Goal: Register for event/course

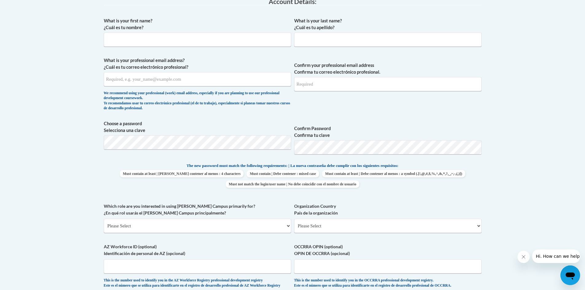
scroll to position [154, 0]
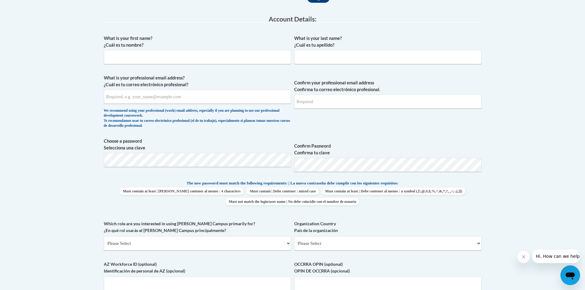
click at [185, 69] on div "What is your first name? ¿Cuál es tu nombre?" at bounding box center [197, 52] width 187 height 34
click at [186, 61] on input "What is your first name? ¿Cuál es tu nombre?" at bounding box center [197, 57] width 187 height 14
type input "Kennedy"
type input "Maldonado"
type input "kenndavis@valdosta.edu"
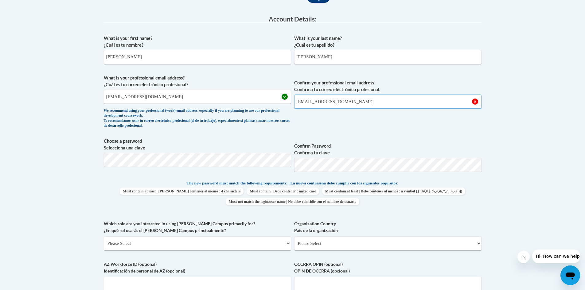
type input "kenndavis@valdosta.edu"
click at [548, 168] on body "This site uses cookies to help improve your learning experience. By continuing …" at bounding box center [292, 218] width 585 height 744
click at [187, 246] on select "Please Select College/University | Colegio/Universidad Community/Nonprofit Part…" at bounding box center [197, 244] width 187 height 14
select select "5a18ea06-2b54-4451-96f2-d152daf9eac5"
click at [104, 237] on select "Please Select College/University | Colegio/Universidad Community/Nonprofit Part…" at bounding box center [197, 244] width 187 height 14
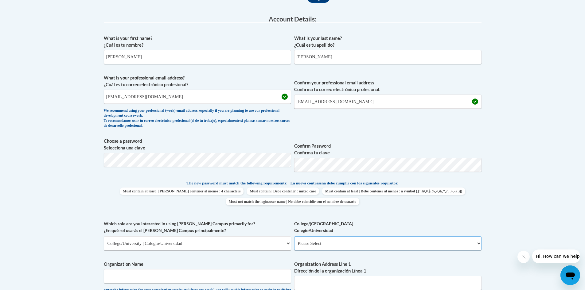
click at [324, 246] on select "Please Select College/University Staff | Empleado universitario College/Univers…" at bounding box center [387, 244] width 187 height 14
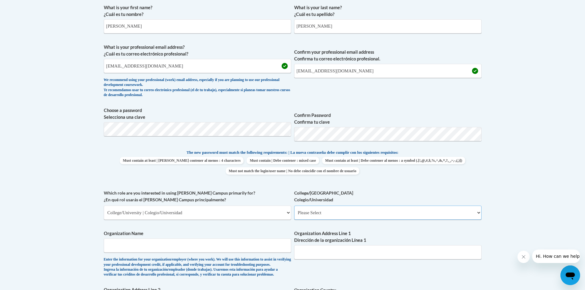
click at [335, 217] on select "Please Select College/University Staff | Empleado universitario College/Univers…" at bounding box center [387, 213] width 187 height 14
select select "99b32b07-cffc-426c-8bf6-0cd77760d84b"
click at [294, 206] on select "Please Select College/University Staff | Empleado universitario College/Univers…" at bounding box center [387, 213] width 187 height 14
click at [241, 242] on input "Organization Name" at bounding box center [197, 246] width 187 height 14
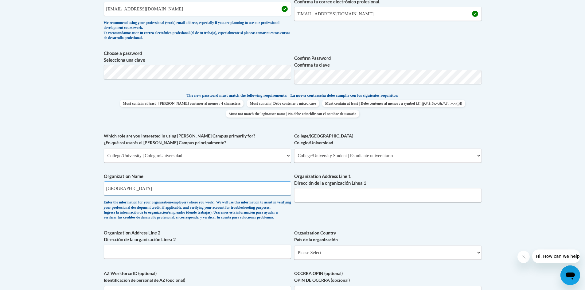
scroll to position [246, 0]
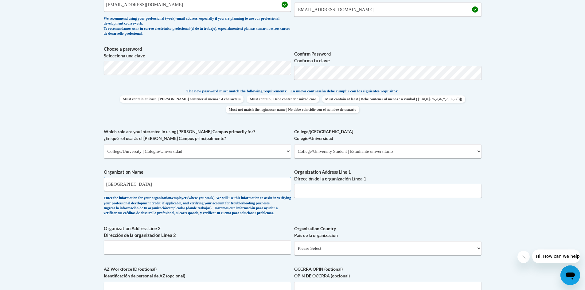
type input "Valdosta State University"
click at [334, 188] on input "Organization Address Line 1 Dirección de la organización Línea 1" at bounding box center [387, 191] width 187 height 14
paste input "1500 N Patterson St"
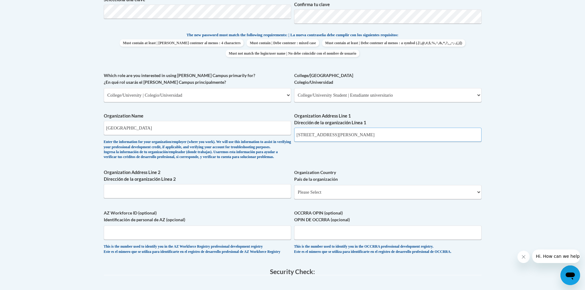
scroll to position [307, 0]
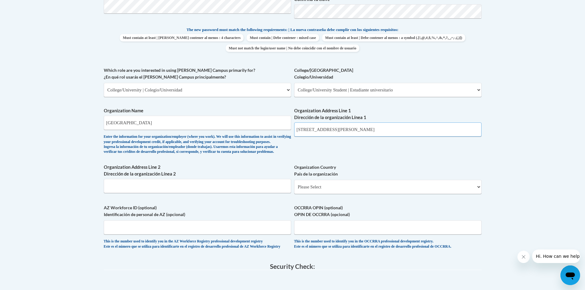
type input "1500 N Patterson St"
click at [257, 193] on input "Organization Address Line 2 Dirección de la organización Línea 2" at bounding box center [197, 186] width 187 height 14
click at [311, 194] on select "Please Select United States | Estados Unidos Outside of the United States | Fue…" at bounding box center [387, 187] width 187 height 14
select select "ad49bcad-a171-4b2e-b99c-48b446064914"
click at [294, 190] on select "Please Select United States | Estados Unidos Outside of the United States | Fue…" at bounding box center [387, 187] width 187 height 14
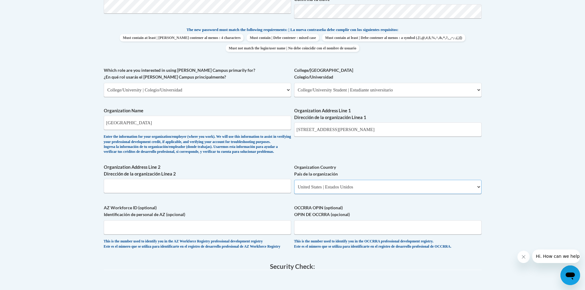
select select
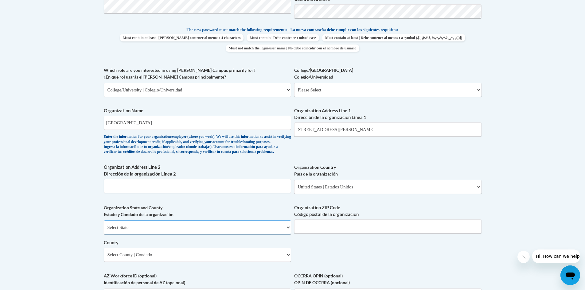
click at [239, 235] on select "Select State Alabama Alaska Arizona Arkansas California Colorado Connecticut De…" at bounding box center [197, 228] width 187 height 14
select select "Georgia"
click at [104, 231] on select "Select State Alabama Alaska Arizona Arkansas California Colorado Connecticut De…" at bounding box center [197, 228] width 187 height 14
click at [341, 234] on input "Organization ZIP Code Código postal de la organización" at bounding box center [387, 227] width 187 height 14
type input "31698"
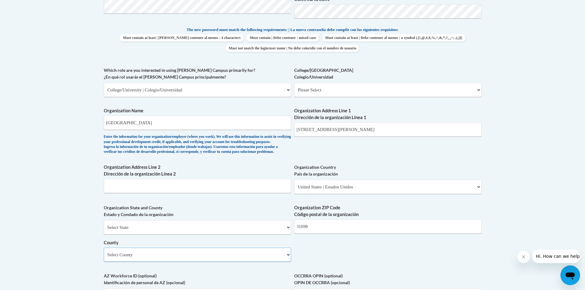
click at [128, 262] on select "Select County Appling Atkinson Bacon Baker Baldwin Banks Barrow Bartow Ben Hill…" at bounding box center [197, 255] width 187 height 14
select select "Lowndes"
click at [104, 258] on select "Select County Appling Atkinson Bacon Baker Baldwin Banks Barrow Bartow Ben Hill…" at bounding box center [197, 255] width 187 height 14
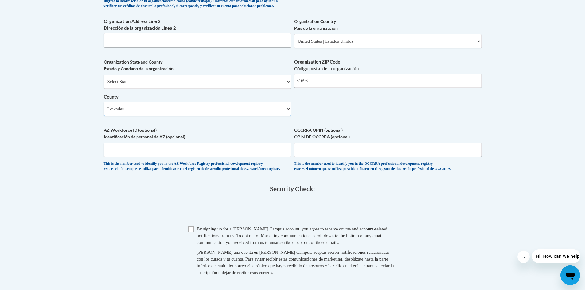
scroll to position [461, 0]
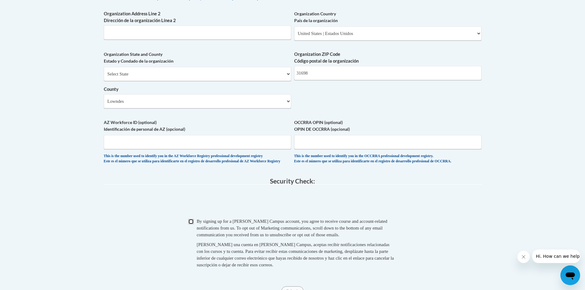
click at [191, 225] on input "Checkbox" at bounding box center [191, 222] width 6 height 6
checkbox input "true"
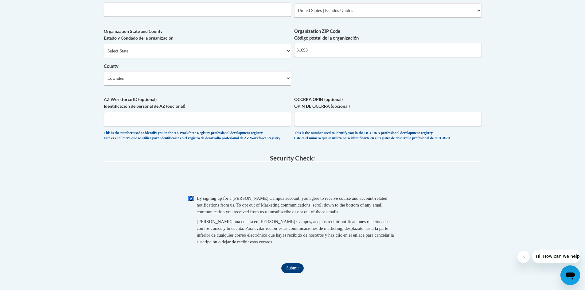
scroll to position [522, 0]
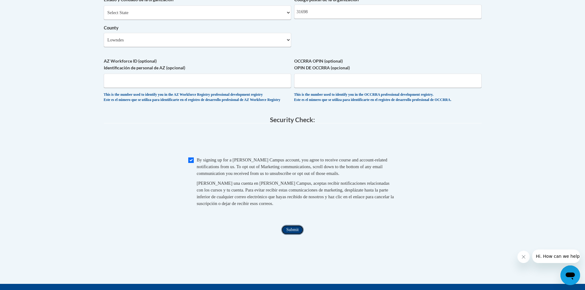
click at [298, 235] on input "Submit" at bounding box center [292, 230] width 22 height 10
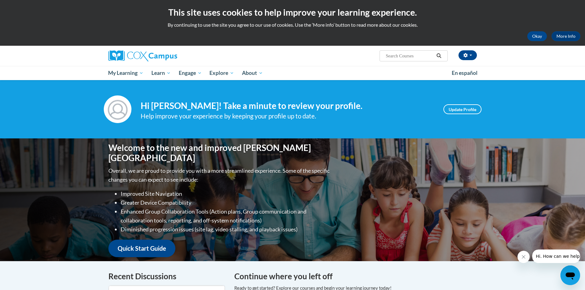
click at [389, 57] on input "Search..." at bounding box center [409, 55] width 49 height 7
type input "module 2"
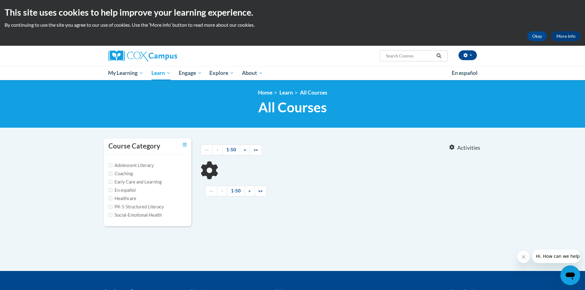
type input "module 2"
click at [118, 166] on label "Adolescent Literacy" at bounding box center [130, 165] width 45 height 7
click at [112, 166] on input "Adolescent Literacy" at bounding box center [110, 165] width 4 height 4
checkbox input "true"
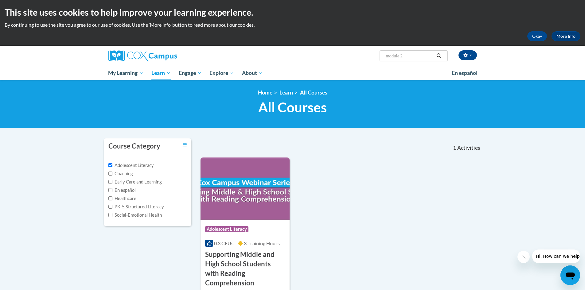
drag, startPoint x: 420, startPoint y: 51, endPoint x: 394, endPoint y: 51, distance: 26.4
click at [394, 51] on span "Search Search... module 2" at bounding box center [414, 55] width 68 height 11
click at [397, 55] on input "module 2" at bounding box center [409, 55] width 49 height 7
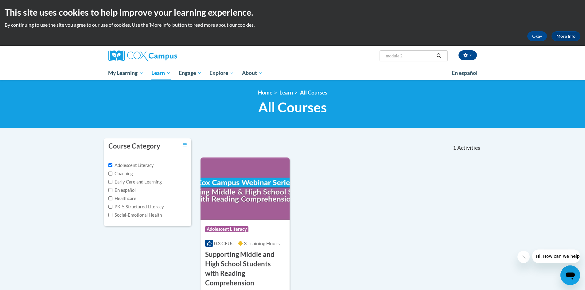
click at [397, 55] on input "module 2" at bounding box center [409, 55] width 49 height 7
paste input "CO"
type input "CO 2"
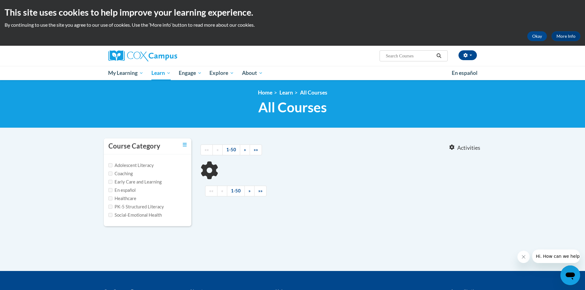
type input "CO 2"
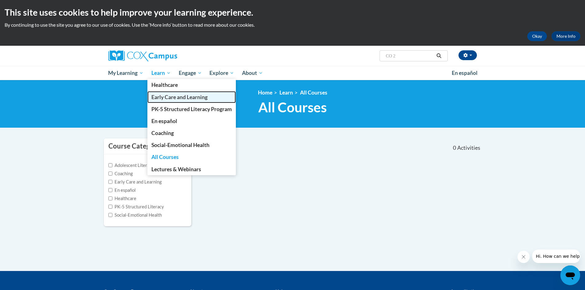
click at [178, 100] on link "Early Care and Learning" at bounding box center [191, 97] width 88 height 12
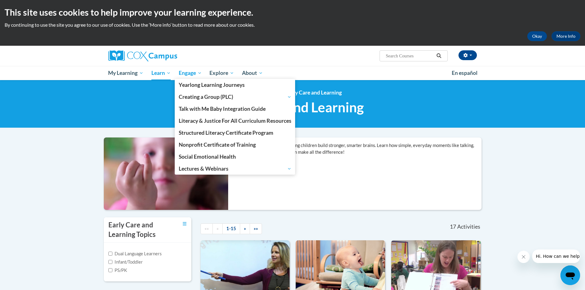
click at [192, 72] on span "Engage" at bounding box center [190, 72] width 23 height 7
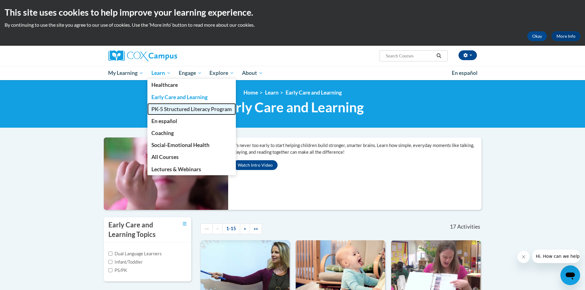
click at [168, 106] on span "PK-5 Structured Literacy Program" at bounding box center [191, 109] width 81 height 6
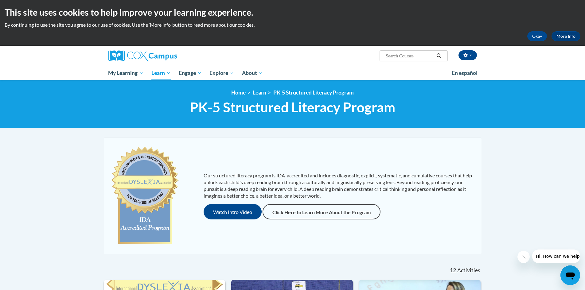
click at [403, 56] on input "Search..." at bounding box center [409, 55] width 49 height 7
paste input "Meaningful Read Alouds"
type input "Meaningful Read Alouds"
click at [438, 60] on button "Search" at bounding box center [438, 55] width 9 height 7
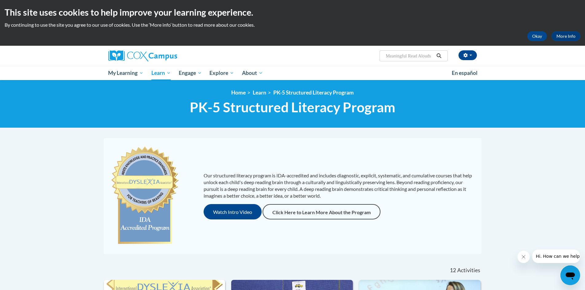
scroll to position [0, 0]
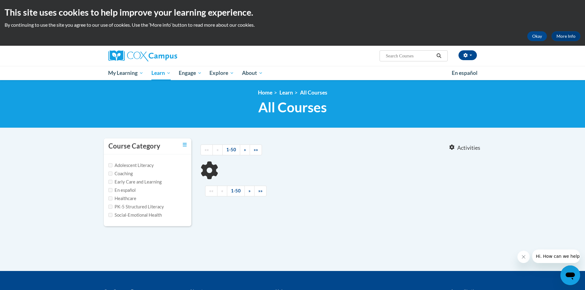
type input "Meaningful Read Alouds"
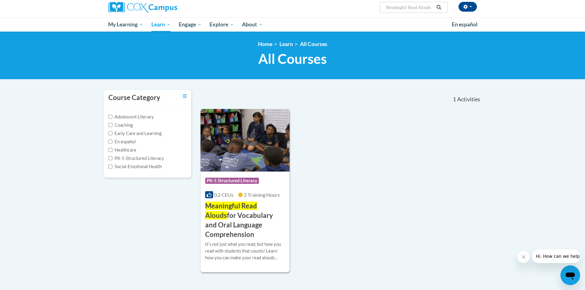
scroll to position [92, 0]
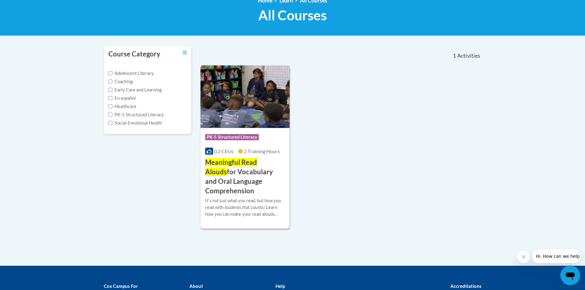
click at [253, 91] on img at bounding box center [245, 96] width 89 height 63
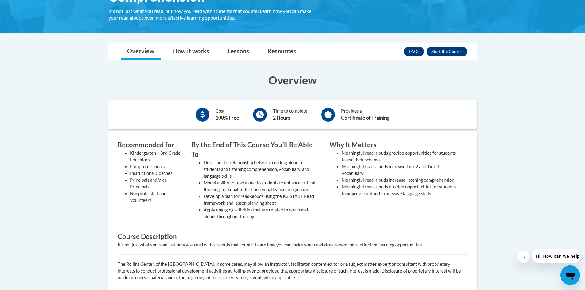
scroll to position [154, 0]
click at [452, 53] on button "Enroll" at bounding box center [447, 51] width 41 height 10
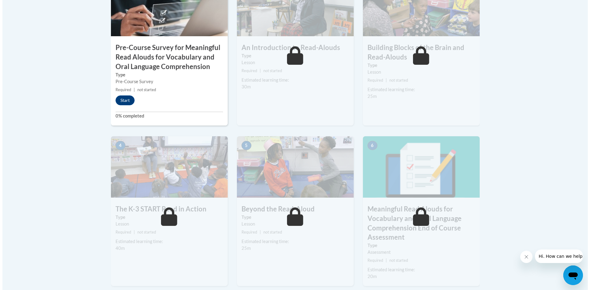
scroll to position [246, 0]
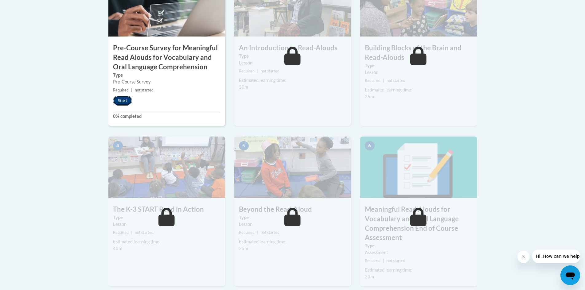
click at [129, 102] on button "Start" at bounding box center [122, 101] width 19 height 10
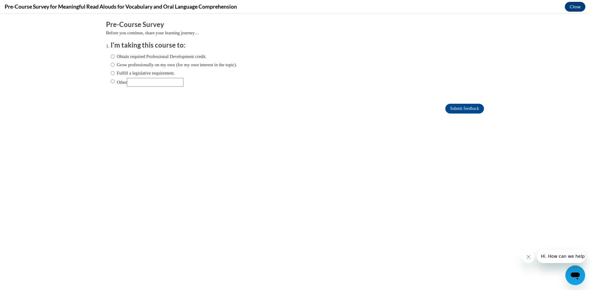
scroll to position [0, 0]
click at [111, 81] on input "Other" at bounding box center [113, 81] width 4 height 7
radio input "true"
click at [462, 111] on input "Submit feedback" at bounding box center [464, 109] width 39 height 10
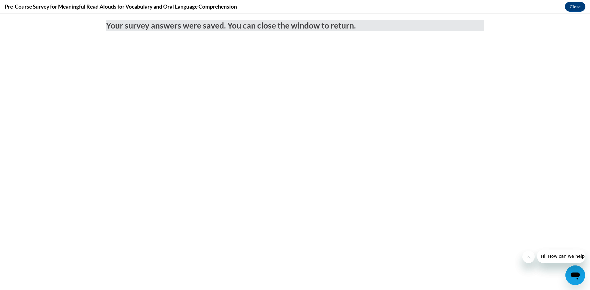
click at [528, 261] on button "Close message from company" at bounding box center [528, 257] width 12 height 12
click at [530, 258] on icon "Close message from company" at bounding box center [528, 257] width 5 height 5
click at [568, 6] on button "Close" at bounding box center [575, 7] width 21 height 10
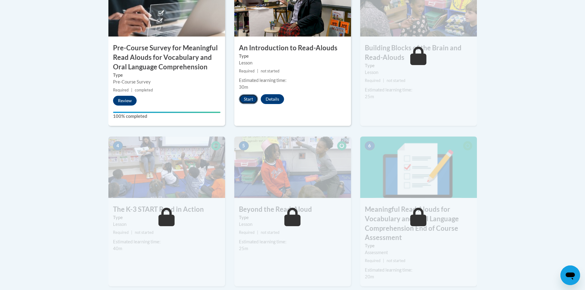
click at [249, 101] on button "Start" at bounding box center [248, 99] width 19 height 10
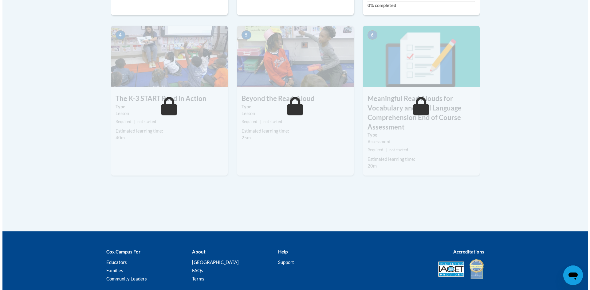
scroll to position [246, 0]
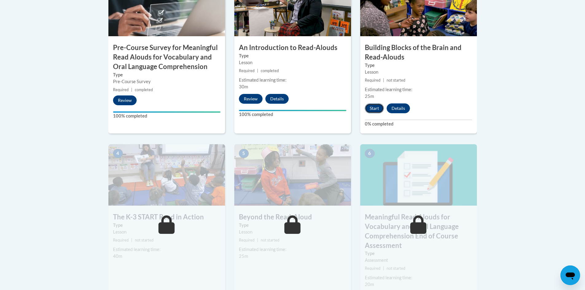
click at [375, 109] on button "Start" at bounding box center [374, 109] width 19 height 10
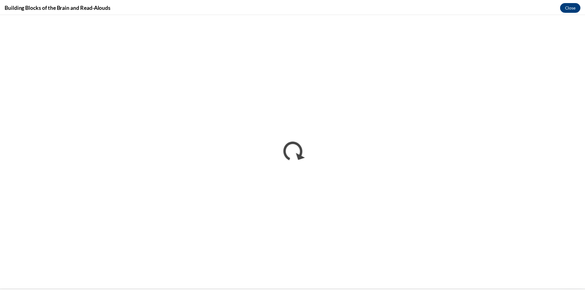
scroll to position [0, 0]
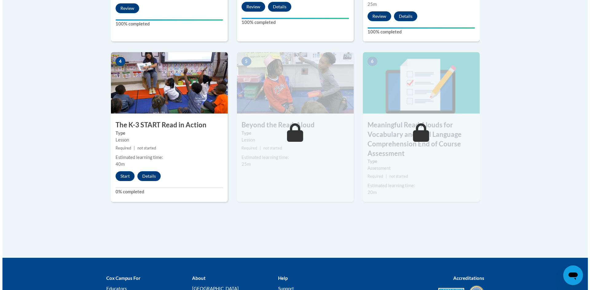
scroll to position [307, 0]
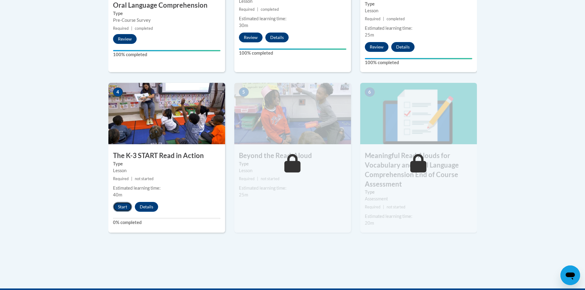
click at [122, 205] on button "Start" at bounding box center [122, 207] width 19 height 10
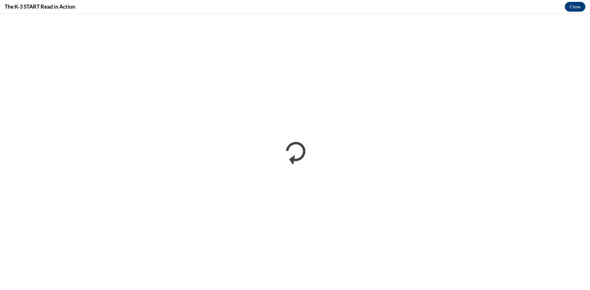
scroll to position [0, 0]
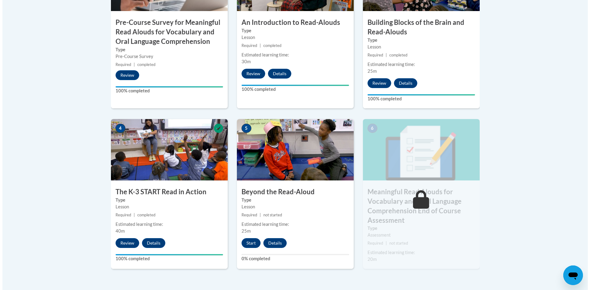
scroll to position [307, 0]
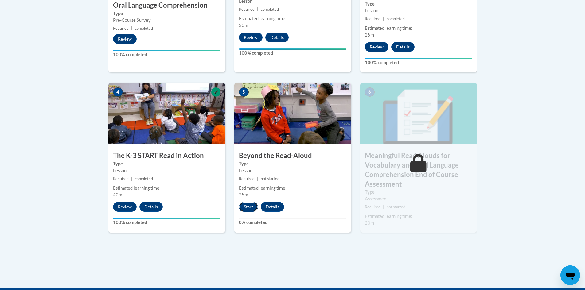
click at [247, 207] on button "Start" at bounding box center [248, 207] width 19 height 10
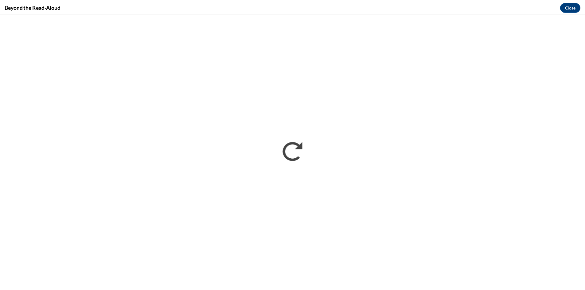
scroll to position [0, 0]
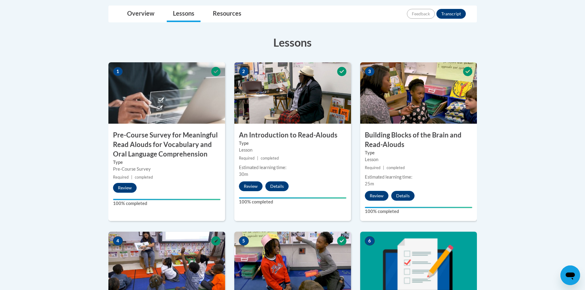
scroll to position [189, 0]
